Goal: Transaction & Acquisition: Download file/media

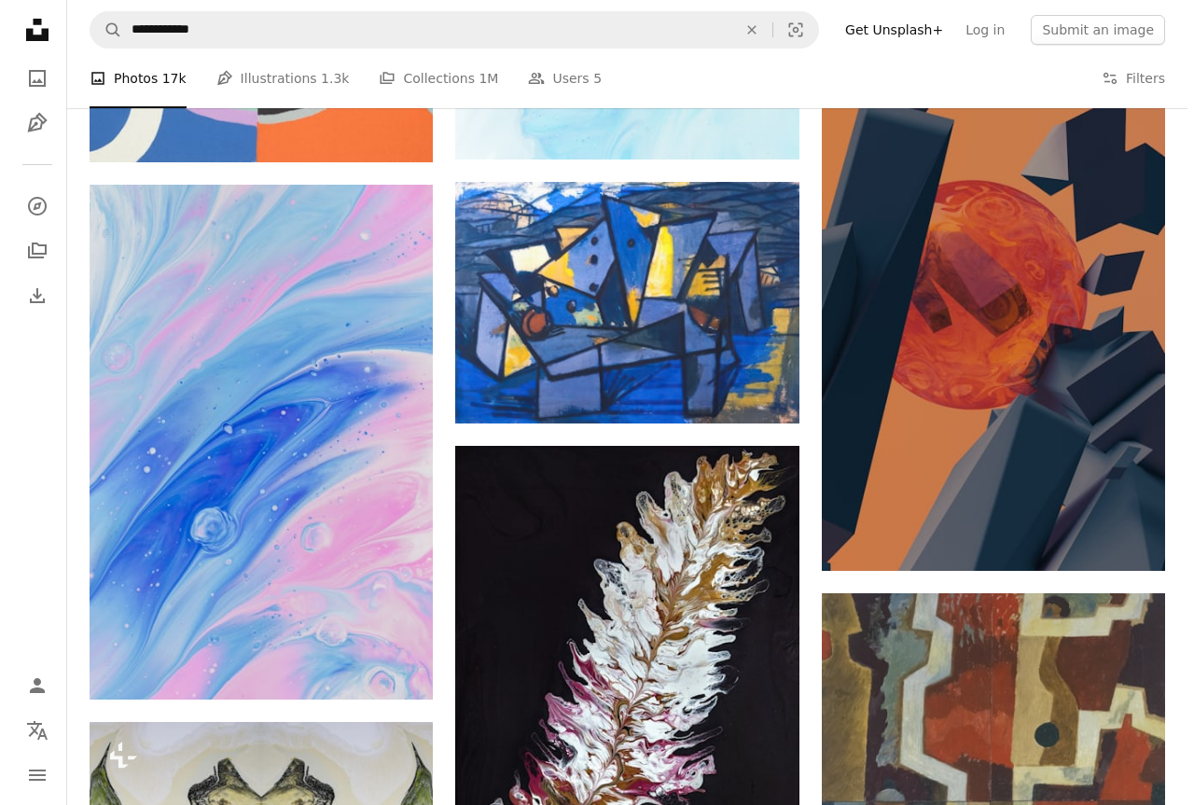
scroll to position [32372, 0]
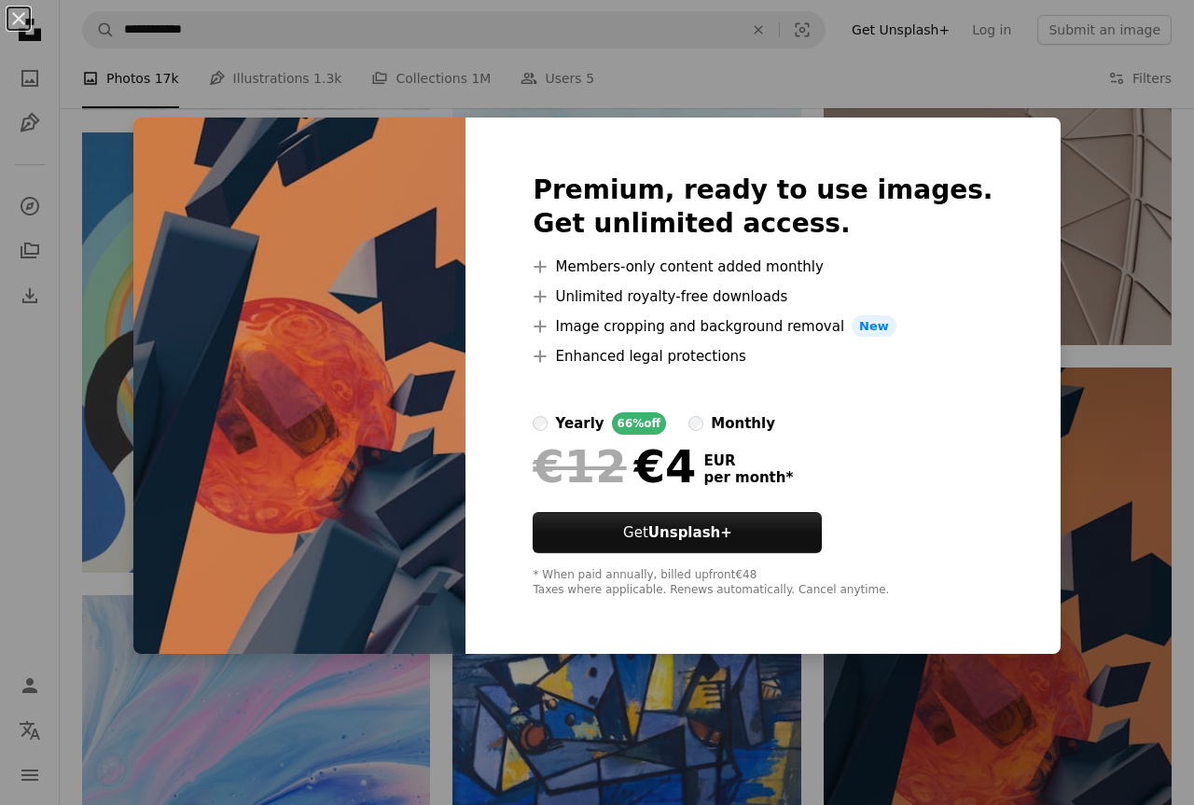
click at [1066, 200] on div "An X shape Premium, ready to use images. Get unlimited access. A plus sign Memb…" at bounding box center [597, 402] width 1194 height 805
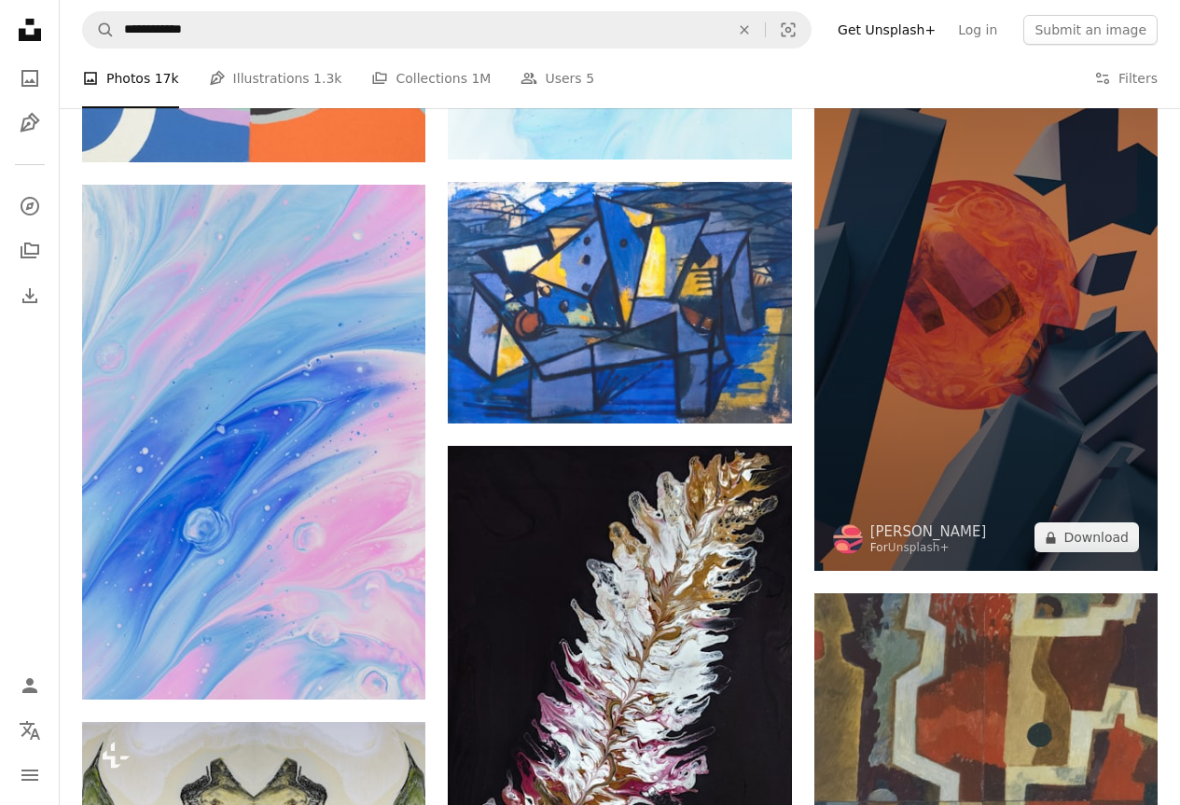
click at [1008, 350] on img at bounding box center [985, 265] width 343 height 611
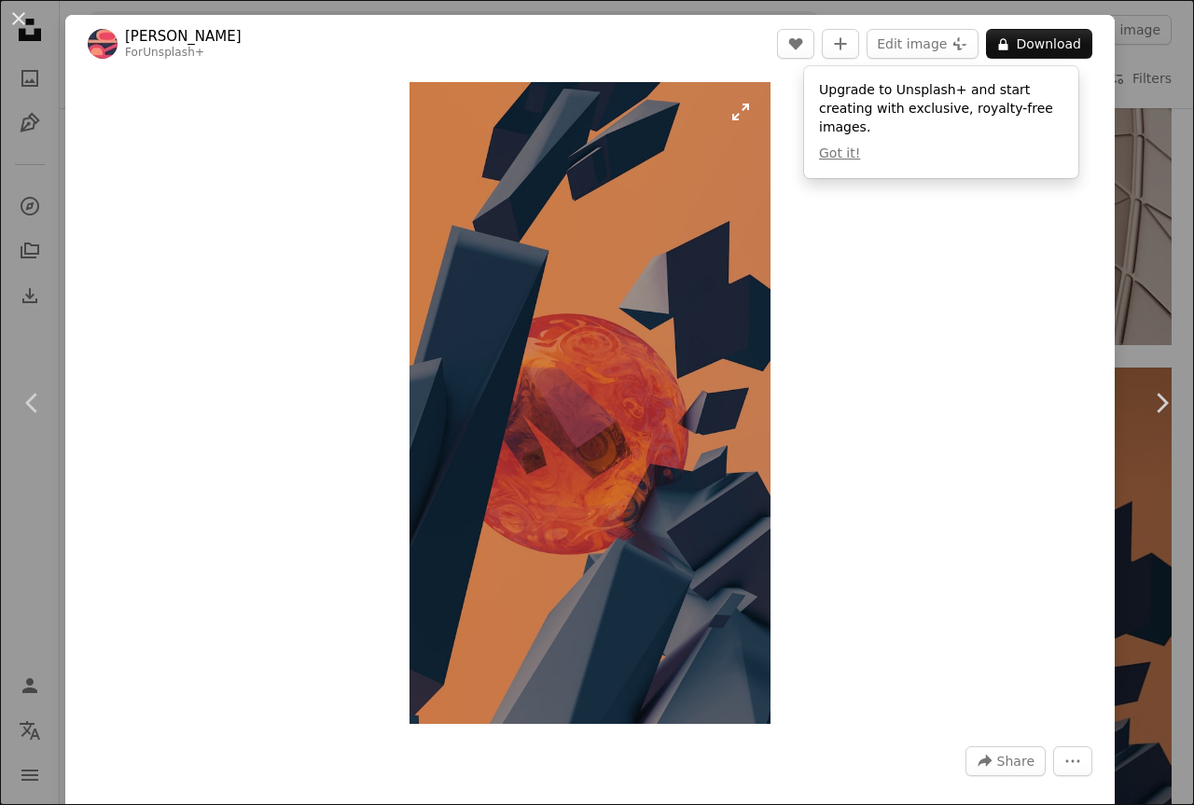
click at [738, 118] on img "Zoom in on this image" at bounding box center [590, 403] width 361 height 642
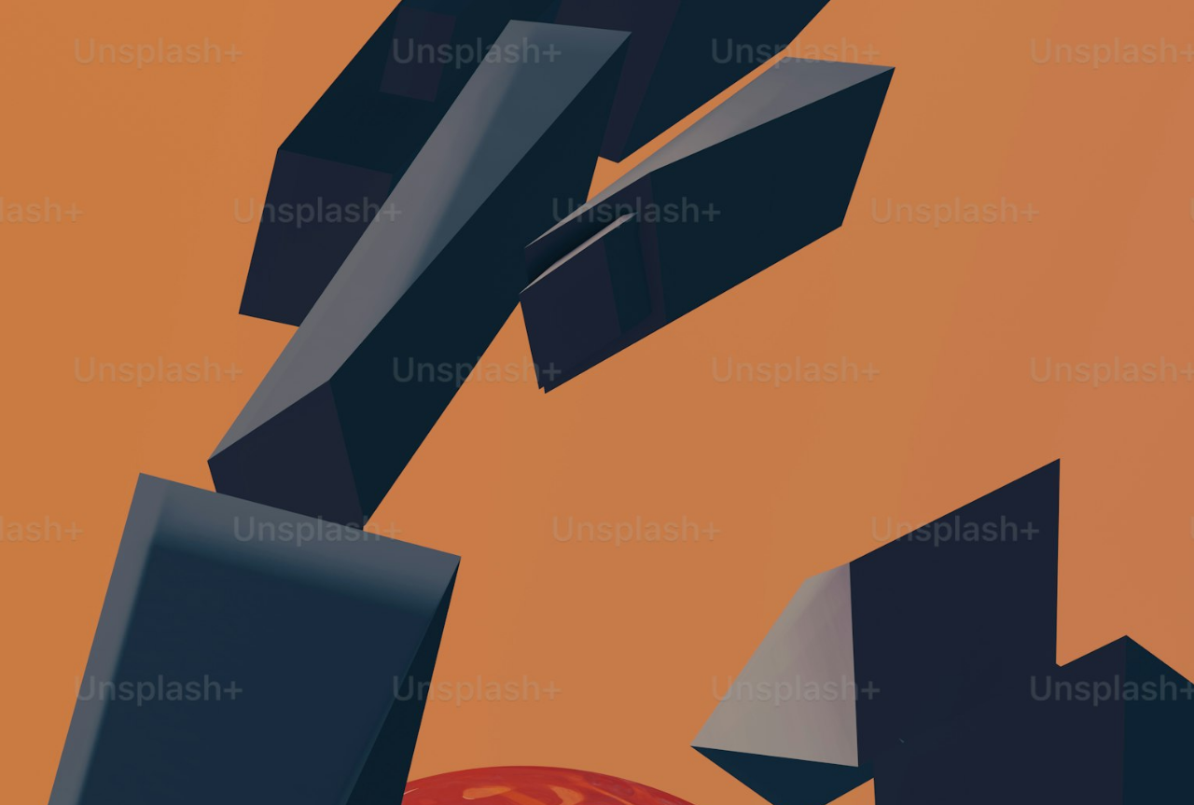
scroll to position [636, 0]
